Goal: Task Accomplishment & Management: Use online tool/utility

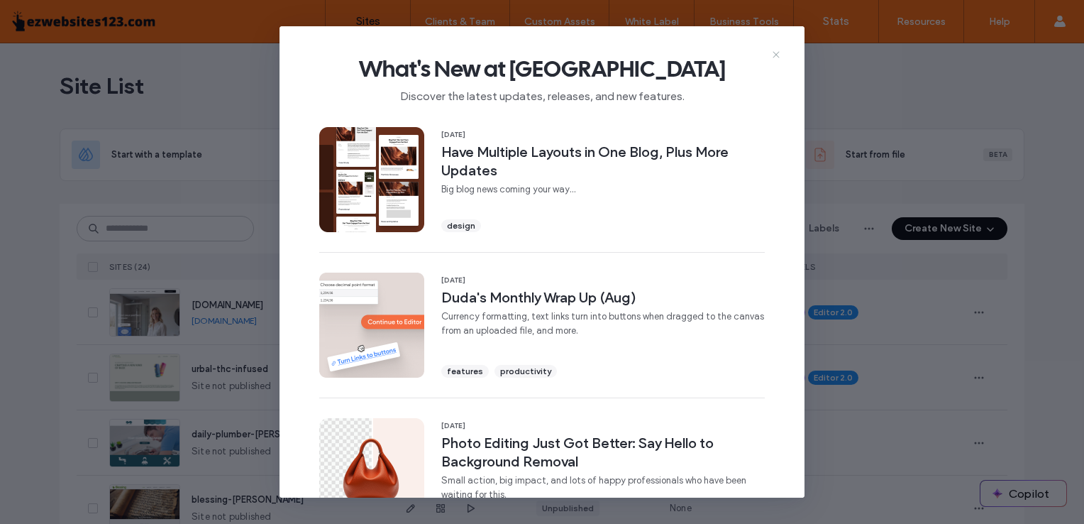
click at [771, 53] on icon at bounding box center [776, 54] width 11 height 11
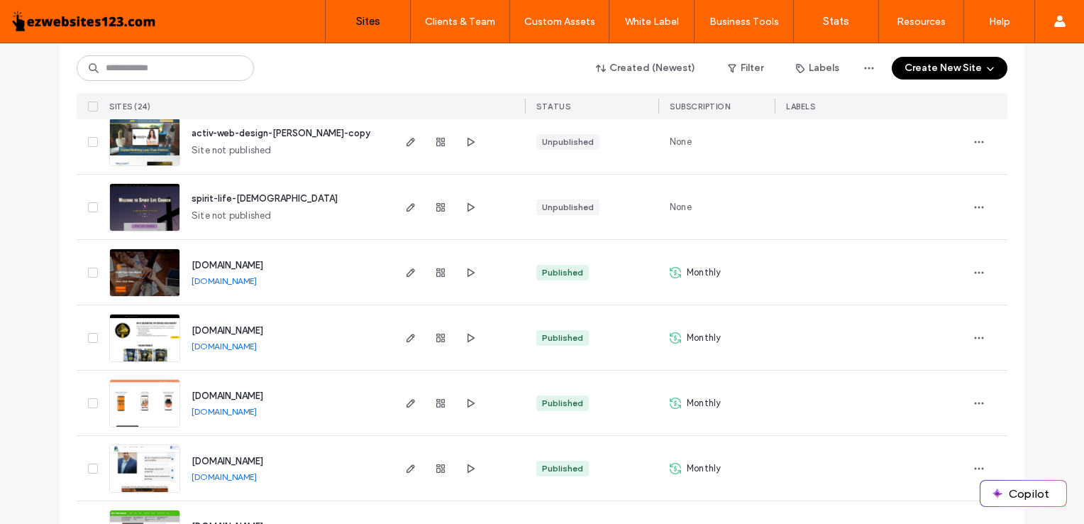
scroll to position [1209, 0]
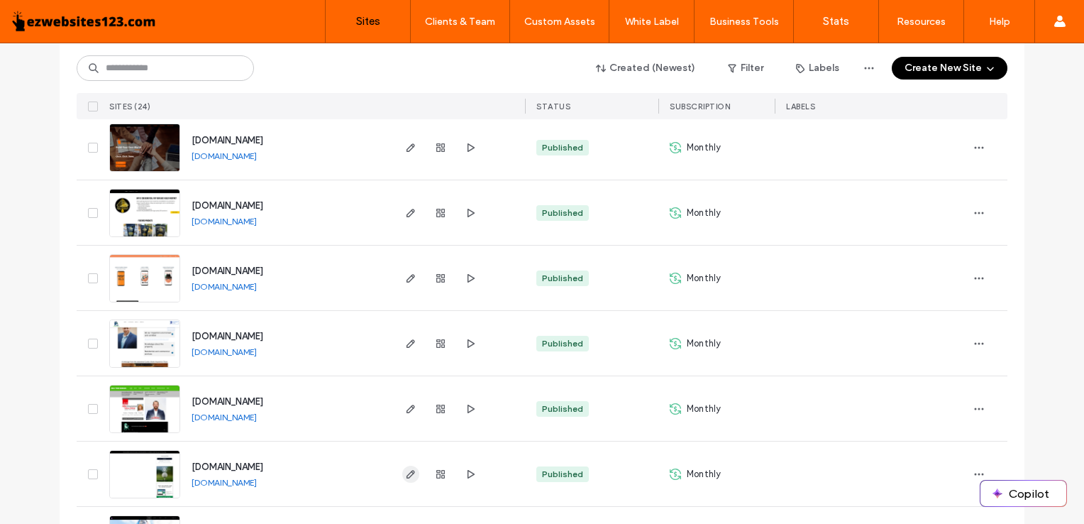
click at [405, 468] on icon "button" at bounding box center [410, 473] width 11 height 11
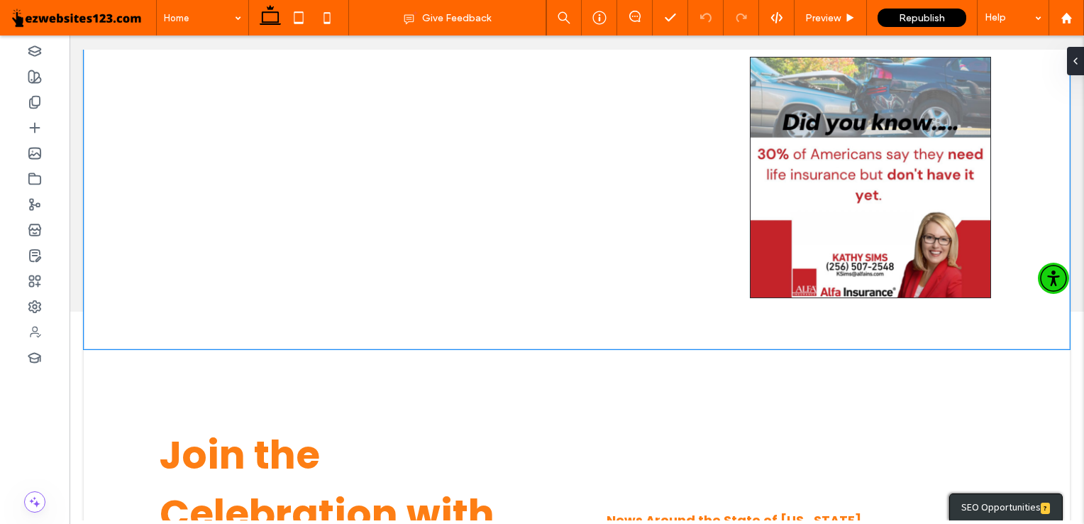
scroll to position [219, 0]
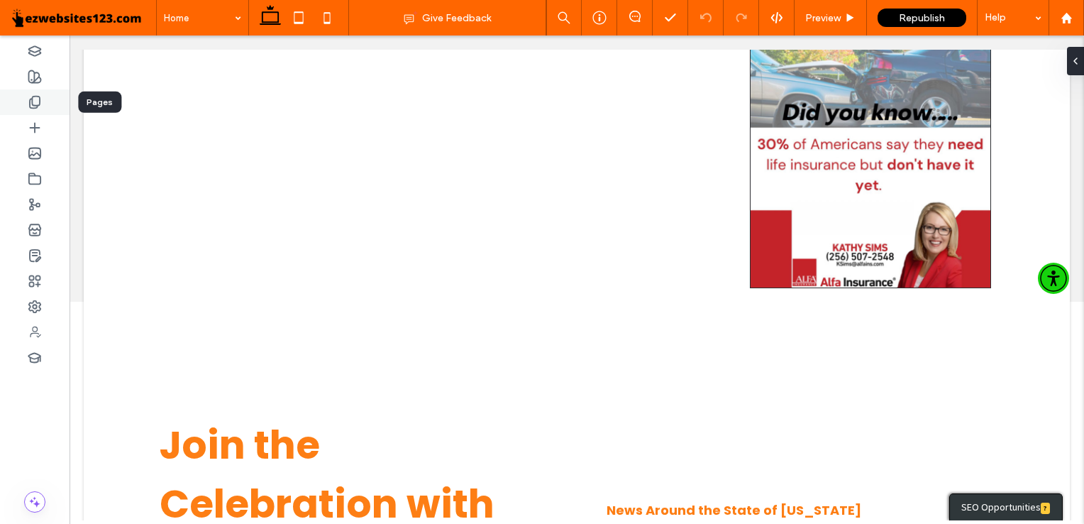
click at [30, 98] on icon at bounding box center [35, 102] width 14 height 14
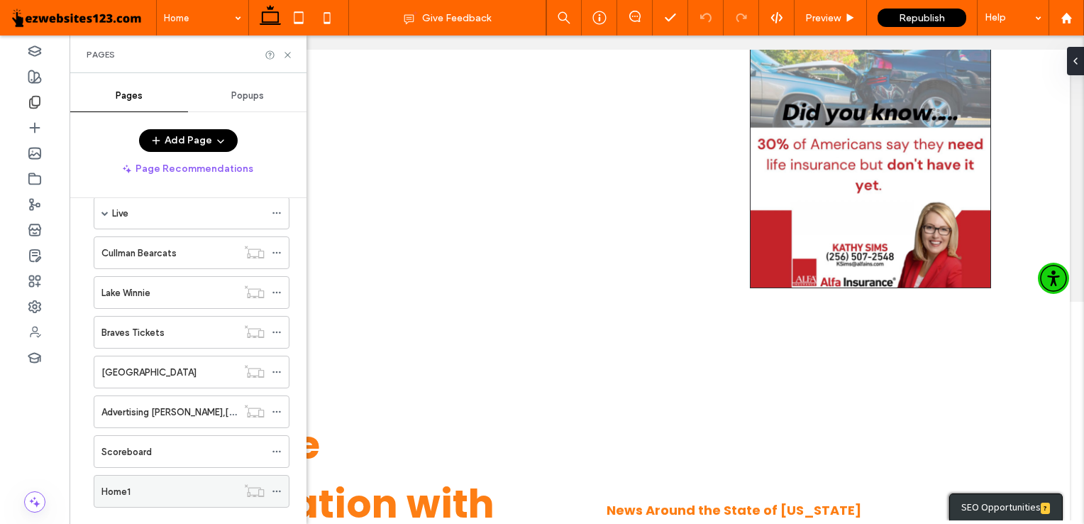
scroll to position [307, 0]
click at [173, 481] on div "Home1" at bounding box center [169, 488] width 136 height 15
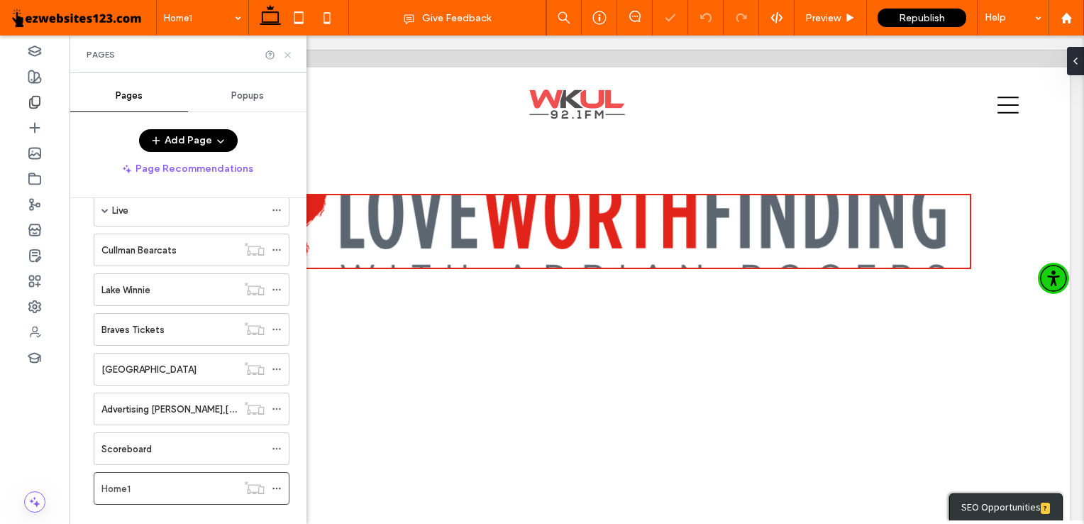
click at [290, 50] on icon at bounding box center [287, 55] width 11 height 11
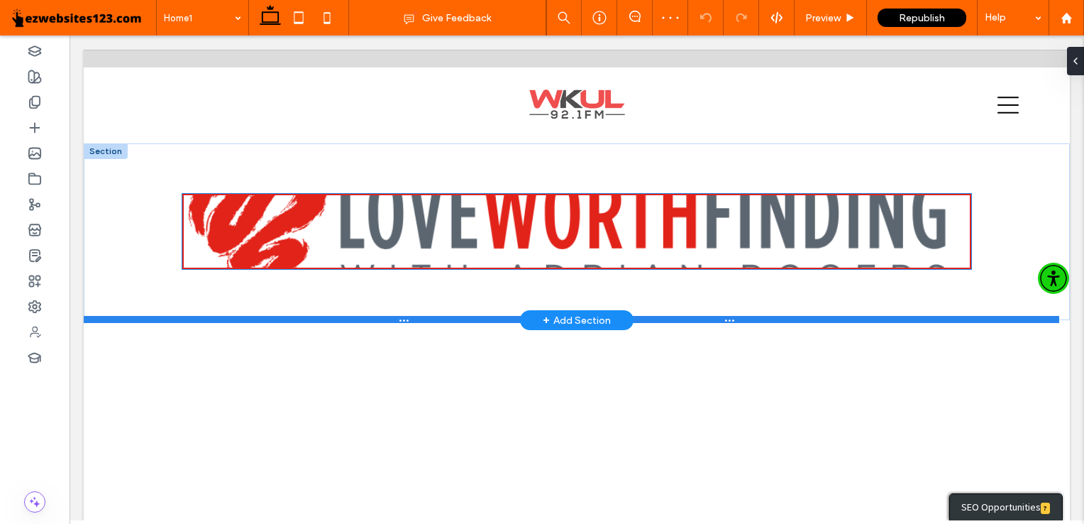
click at [399, 320] on div at bounding box center [572, 319] width 976 height 7
type input "***"
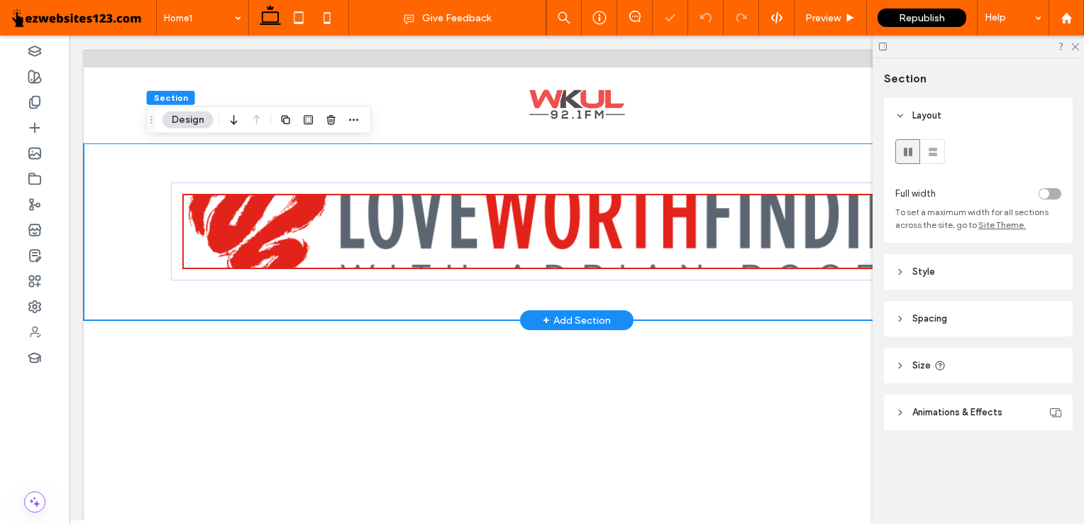
click at [426, 301] on div at bounding box center [576, 231] width 851 height 177
click at [1076, 50] on icon at bounding box center [1074, 45] width 9 height 9
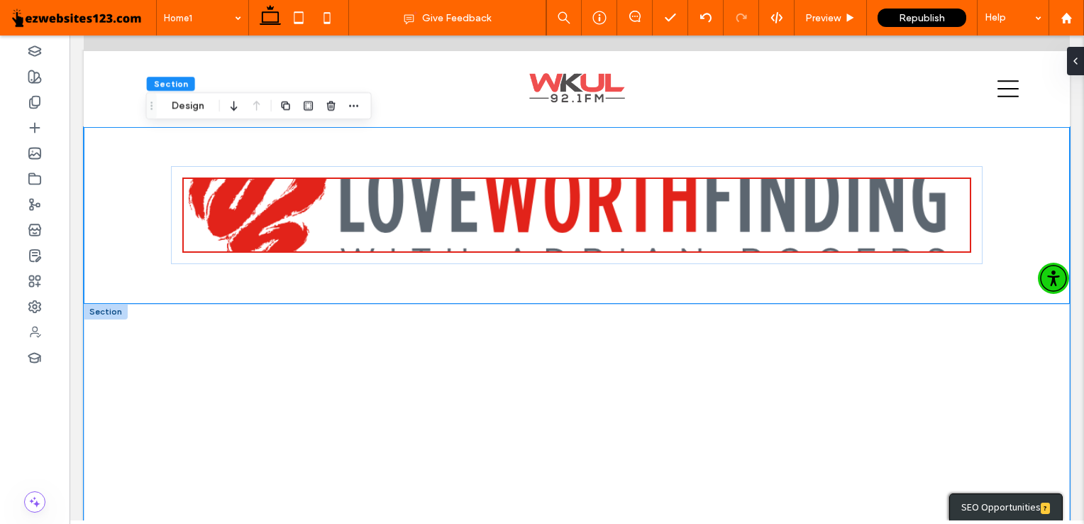
scroll to position [133, 0]
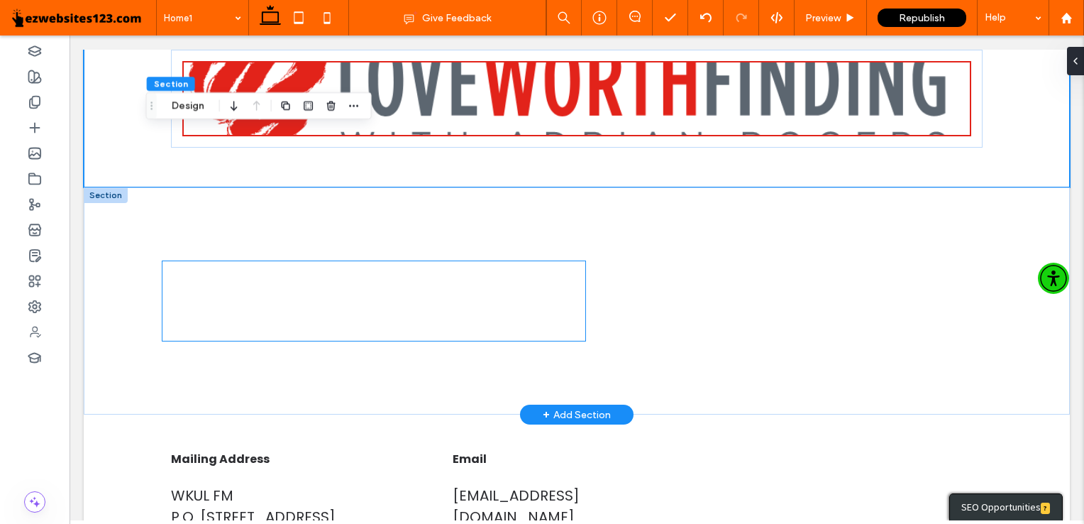
click at [397, 289] on div at bounding box center [373, 300] width 423 height 79
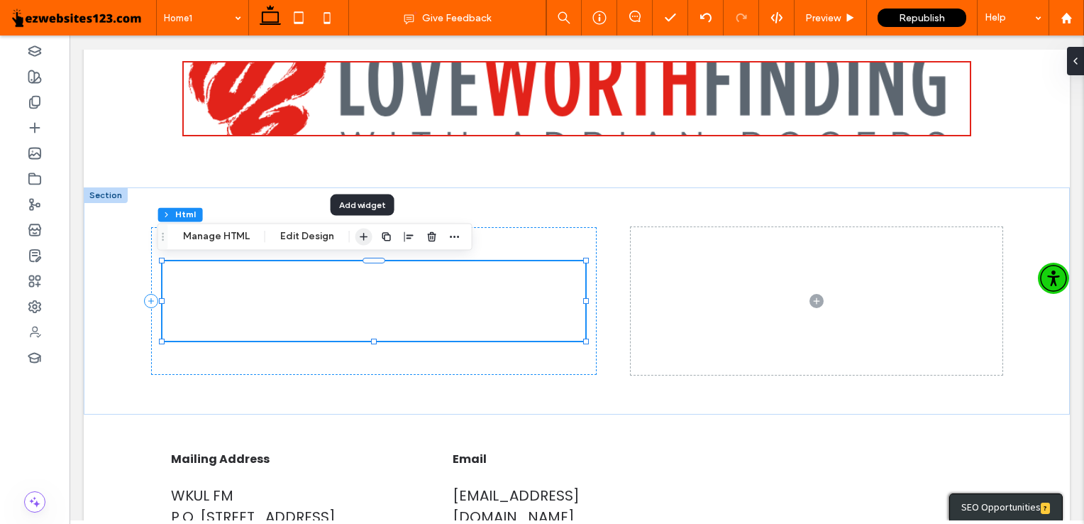
click at [368, 231] on span "button" at bounding box center [363, 236] width 17 height 17
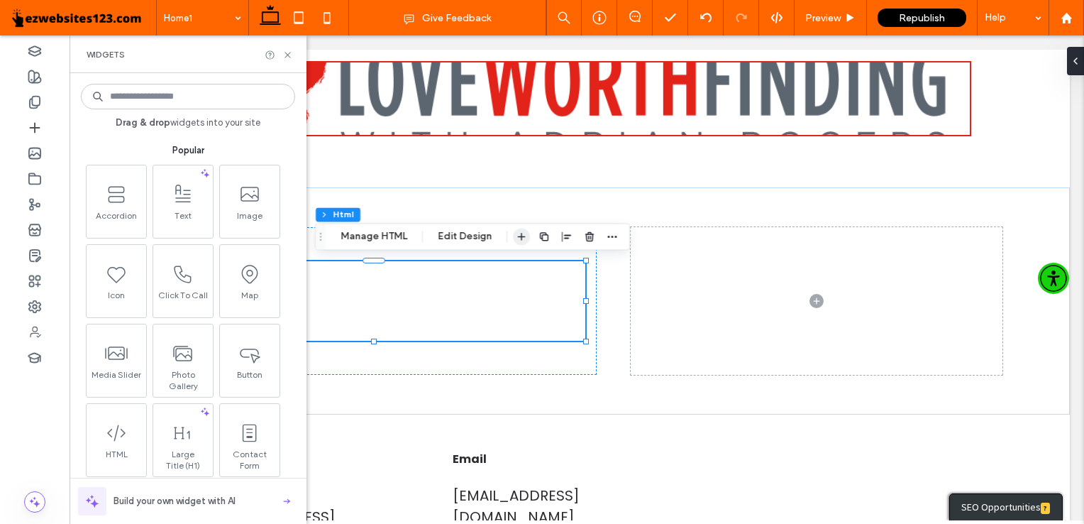
click at [368, 231] on button "Manage HTML" at bounding box center [373, 236] width 85 height 17
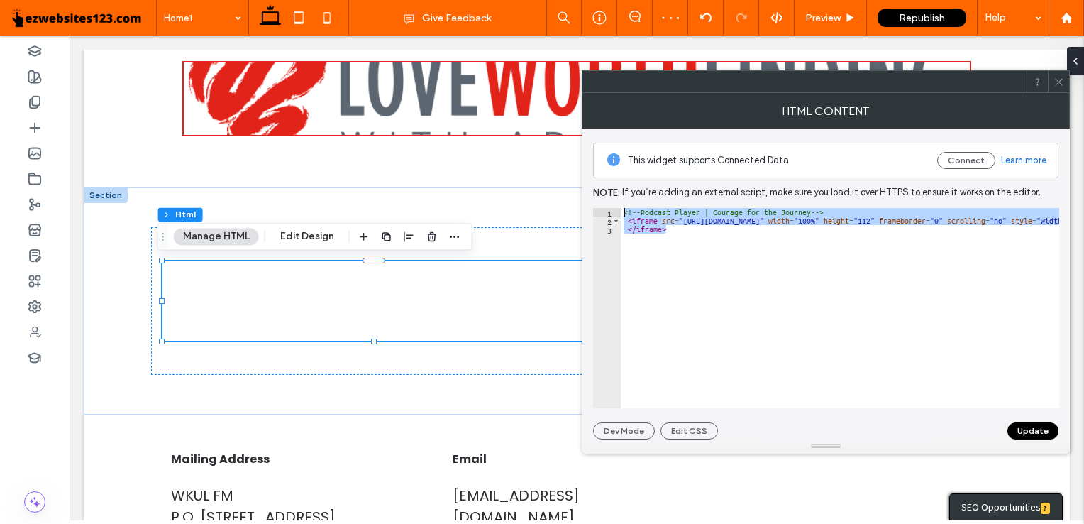
drag, startPoint x: 673, startPoint y: 229, endPoint x: 622, endPoint y: 193, distance: 62.6
click at [622, 193] on div "This widget supports Connected Data Connect Learn more Note: If you’re adding a…" at bounding box center [825, 283] width 465 height 311
type textarea "**********"
paste textarea "Cursor at row 1"
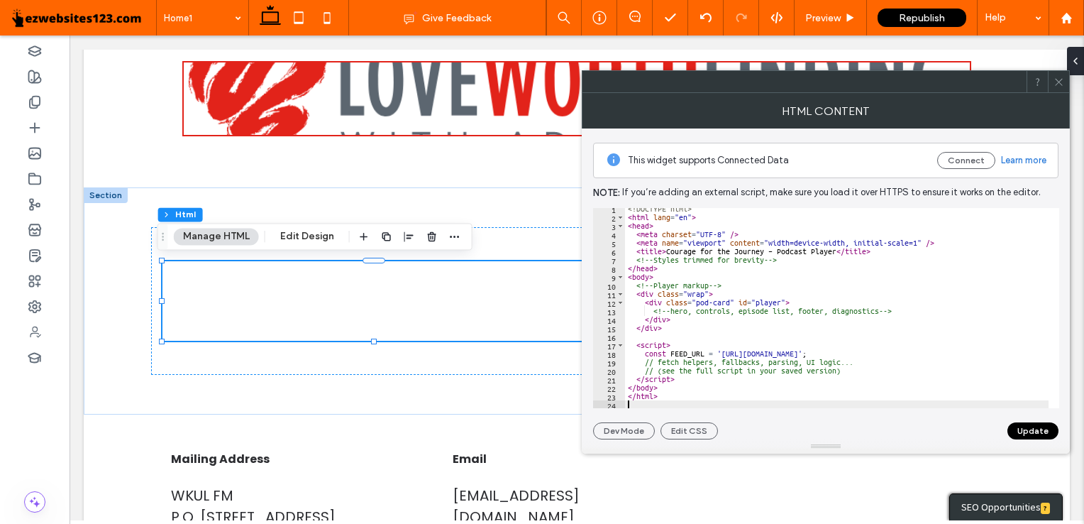
click at [1022, 433] on button "Update" at bounding box center [1033, 430] width 51 height 17
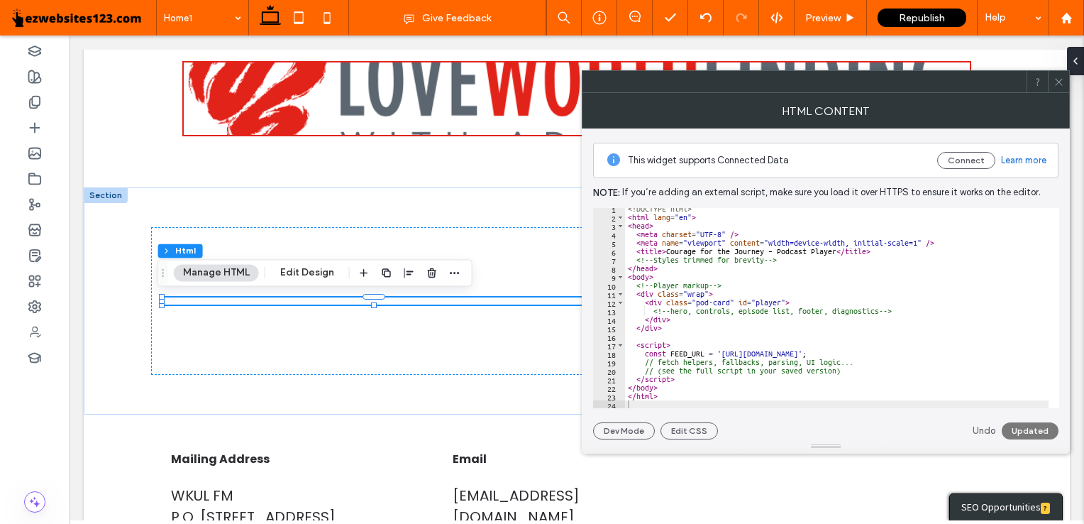
click at [955, 16] on div "Republish" at bounding box center [922, 18] width 89 height 18
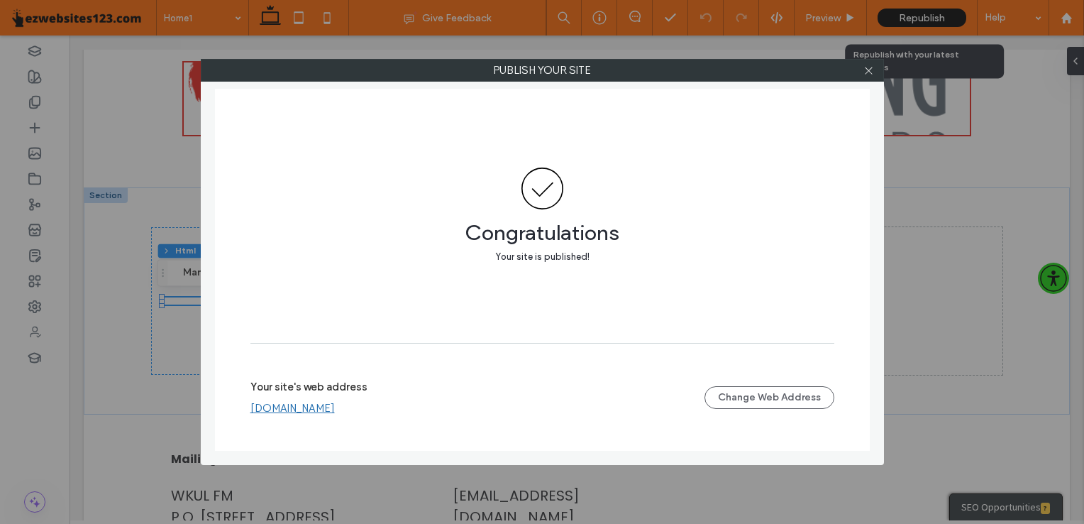
click at [280, 412] on link "[DOMAIN_NAME]" at bounding box center [292, 408] width 84 height 13
click at [871, 70] on icon at bounding box center [869, 70] width 11 height 11
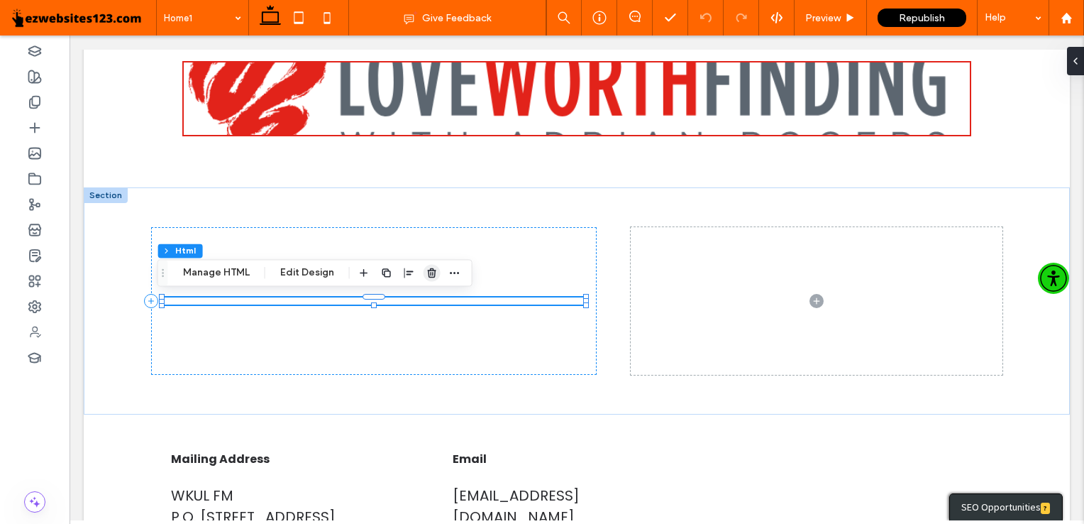
click at [432, 273] on icon "button" at bounding box center [431, 272] width 11 height 11
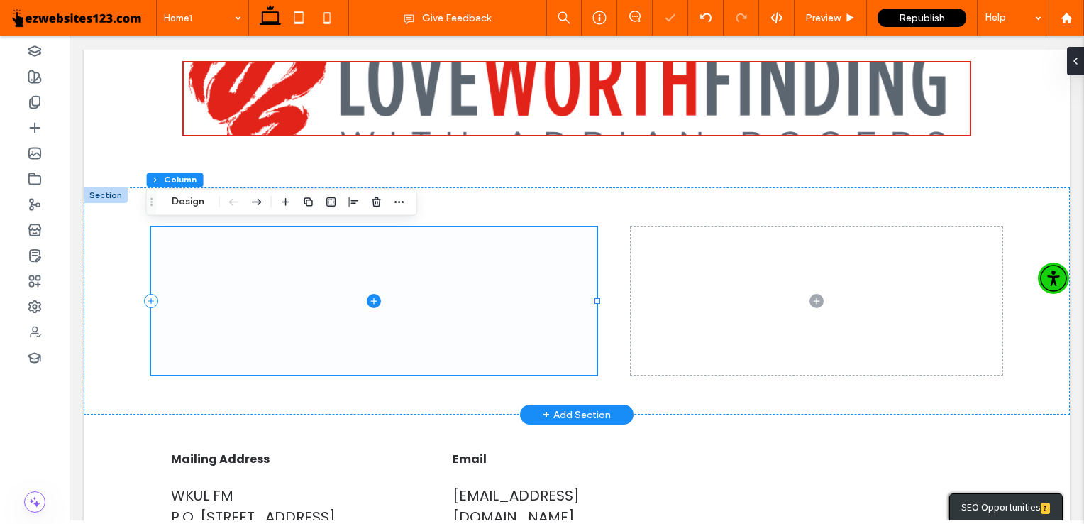
click at [367, 297] on icon at bounding box center [374, 301] width 14 height 14
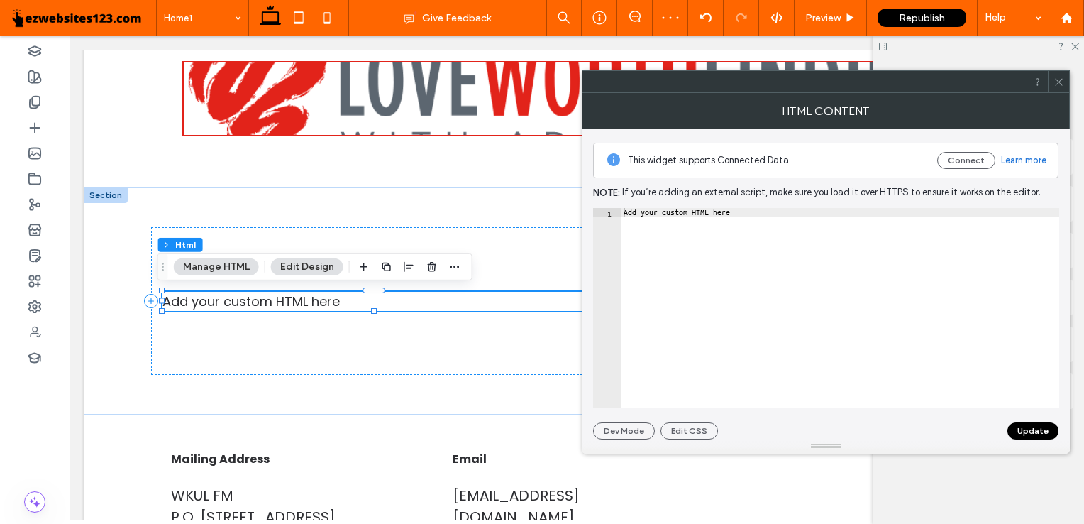
click at [389, 293] on div "Add your custom HTML here" at bounding box center [373, 301] width 423 height 19
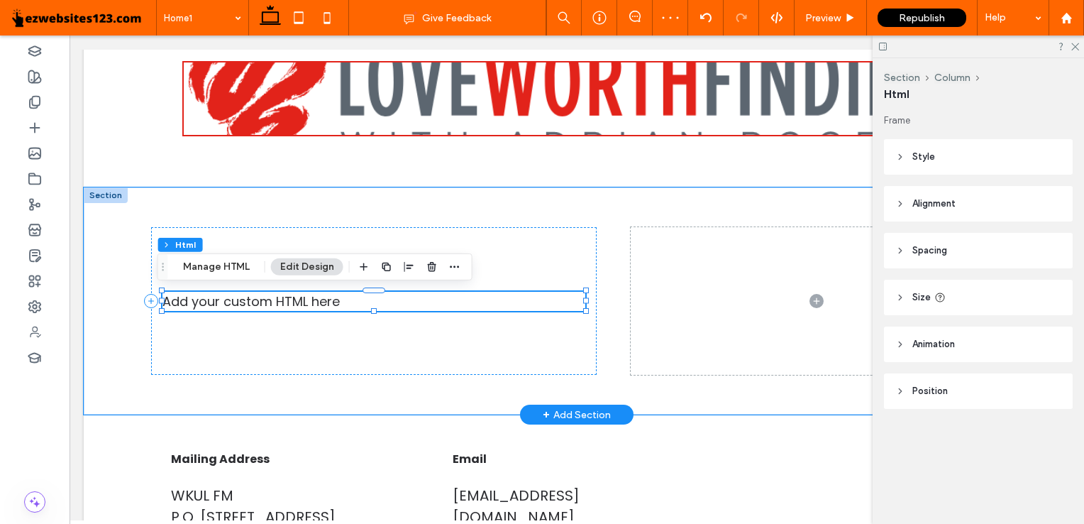
click at [375, 297] on div "Add your custom HTML here" at bounding box center [373, 301] width 423 height 19
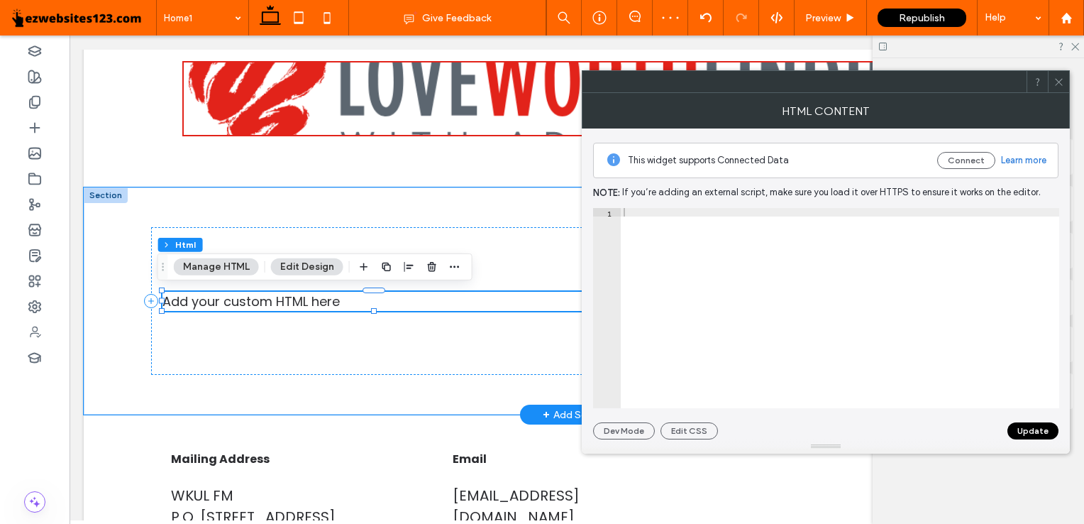
click at [375, 297] on div "Add your custom HTML here" at bounding box center [373, 301] width 423 height 19
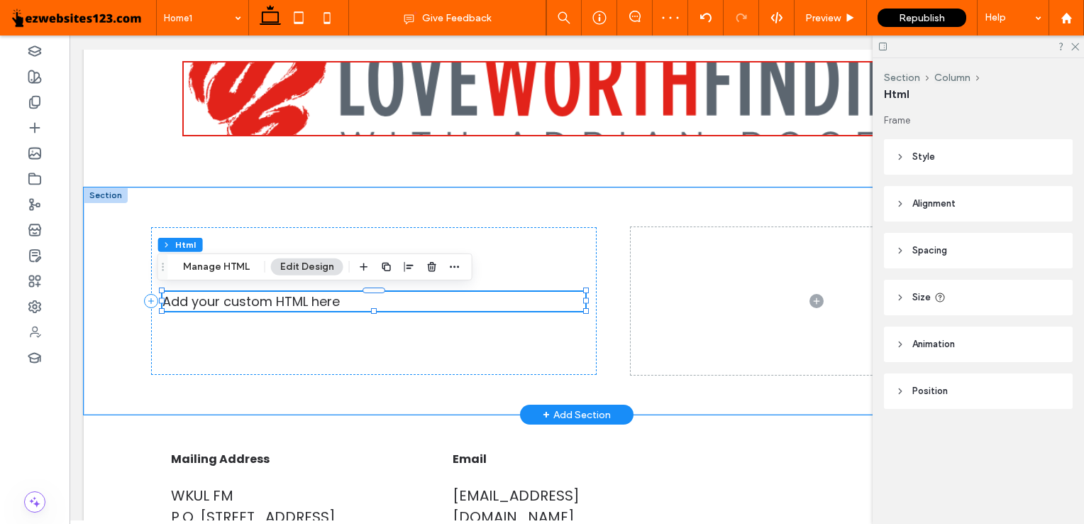
click at [331, 307] on div "Add your custom HTML here" at bounding box center [373, 301] width 423 height 19
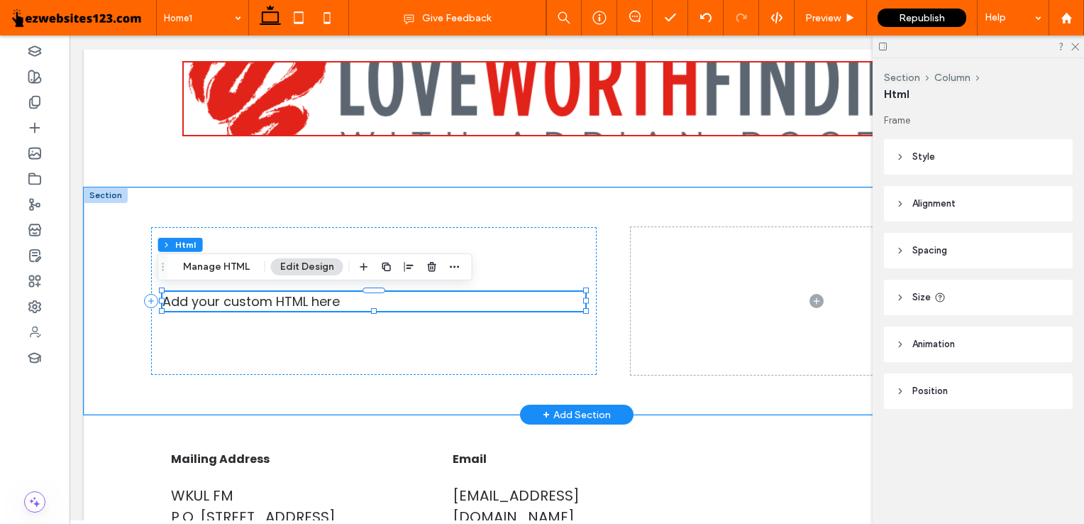
click at [331, 307] on div "Add your custom HTML here" at bounding box center [373, 301] width 423 height 19
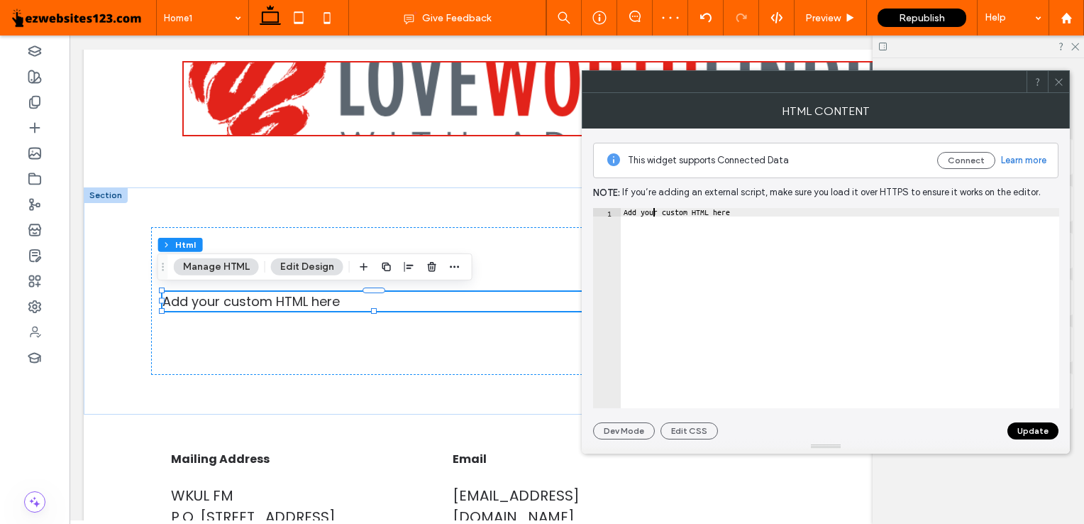
type textarea "**********"
click at [653, 211] on div "Add your custom HTML here" at bounding box center [840, 317] width 439 height 218
paste textarea "Cursor at row 1"
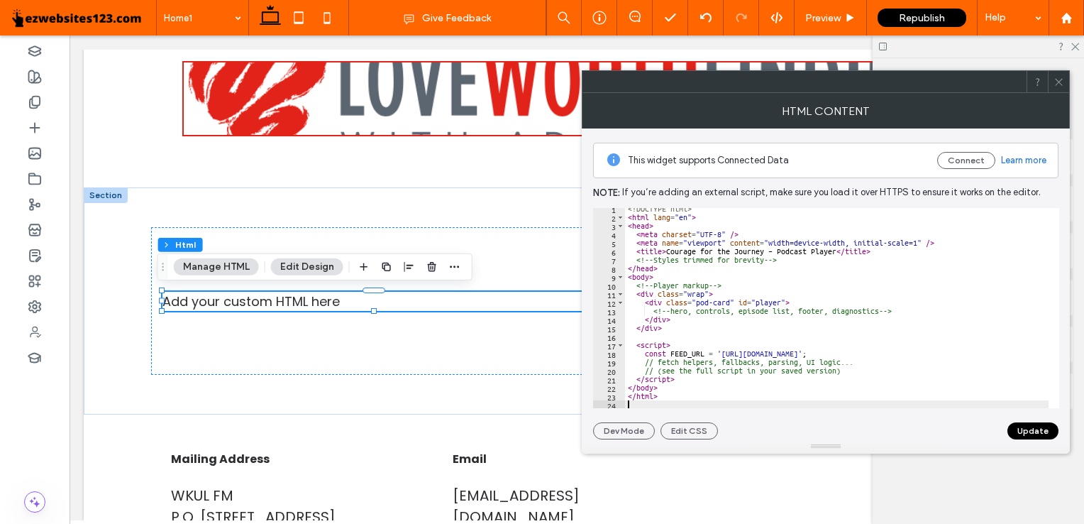
click at [1045, 430] on button "Update" at bounding box center [1033, 430] width 51 height 17
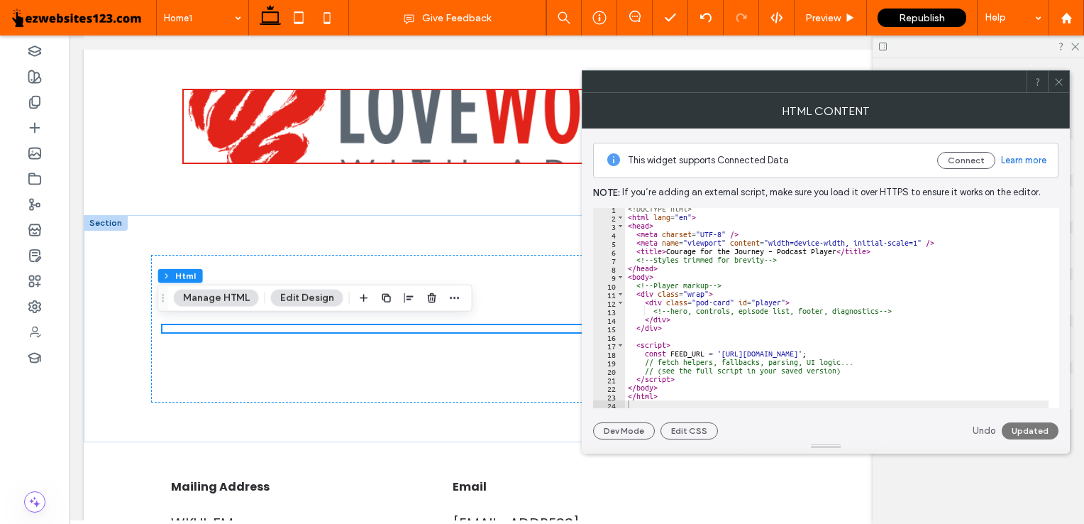
scroll to position [99, 0]
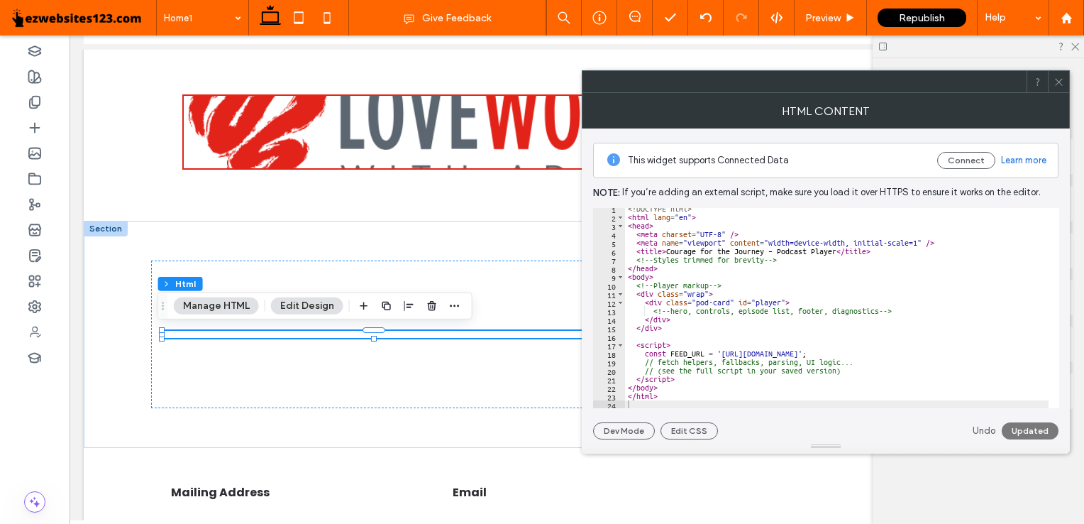
click at [1059, 83] on icon at bounding box center [1059, 82] width 11 height 11
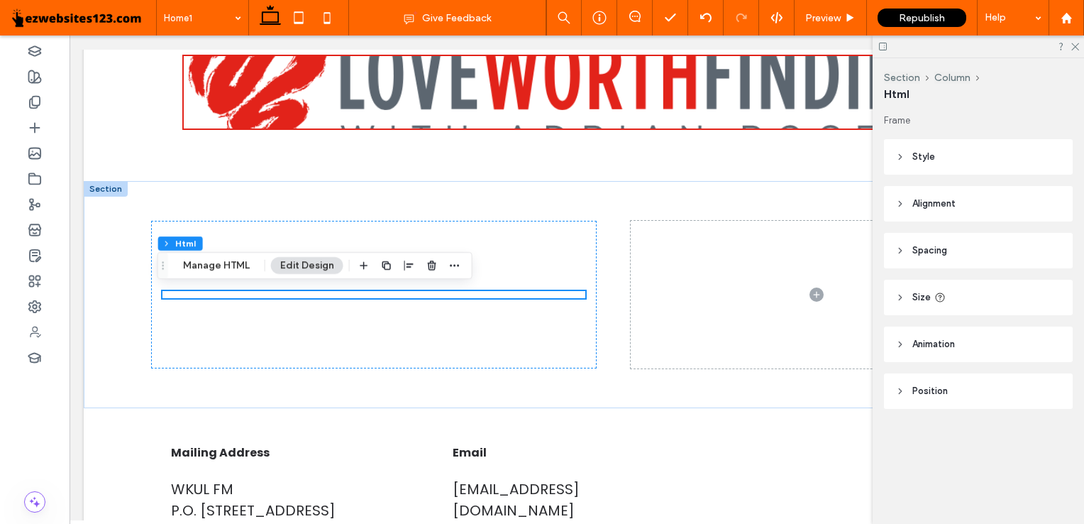
scroll to position [140, 0]
click at [430, 272] on span "button" at bounding box center [432, 265] width 17 height 17
